Goal: Task Accomplishment & Management: Use online tool/utility

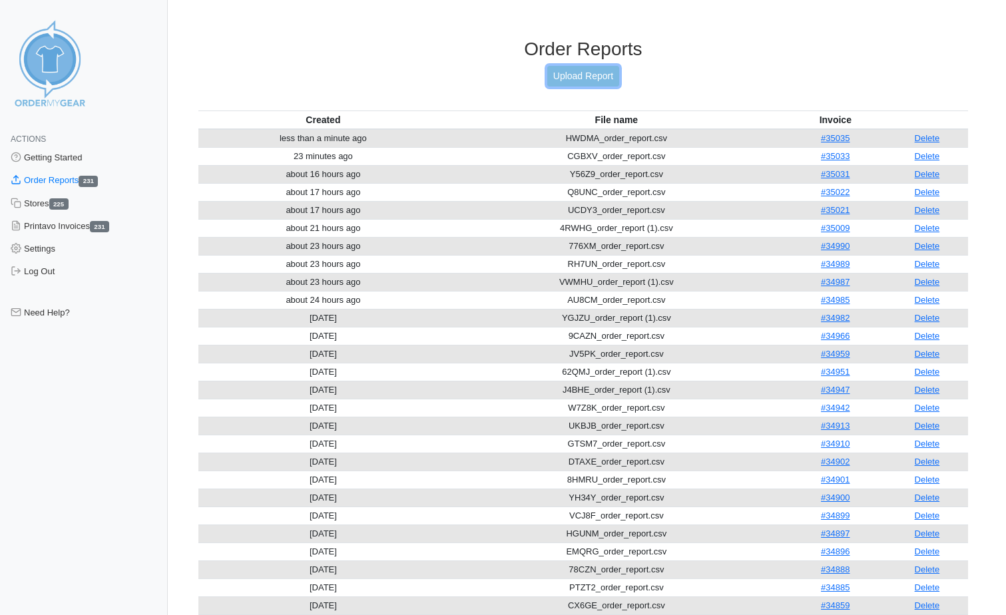
click at [550, 74] on link "Upload Report" at bounding box center [583, 76] width 72 height 21
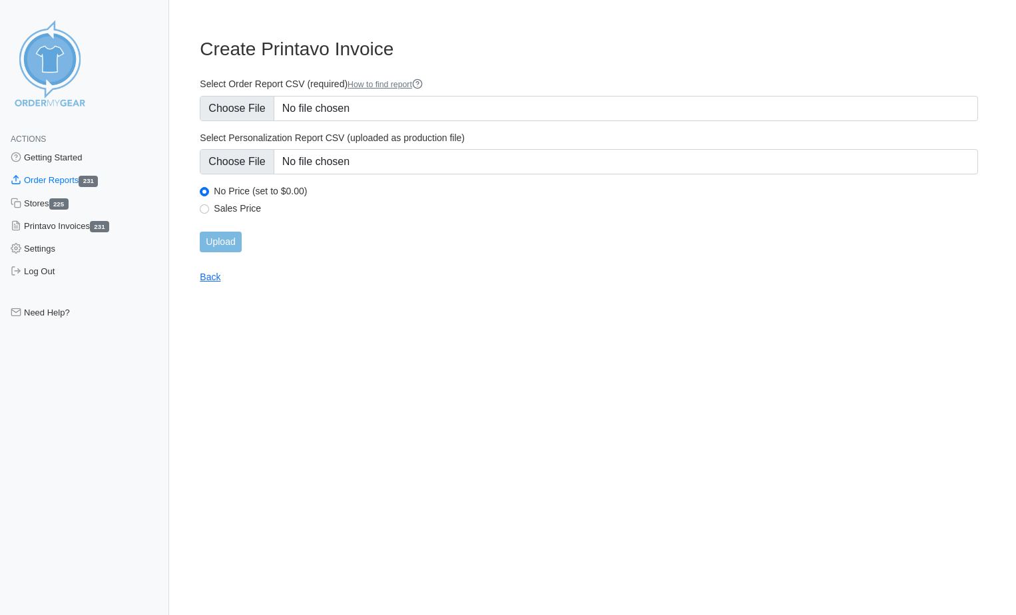
type input "C:\fakepath\JK9F5_order_report.csv"
click at [210, 249] on input "Upload" at bounding box center [220, 242] width 41 height 21
